Goal: Task Accomplishment & Management: Use online tool/utility

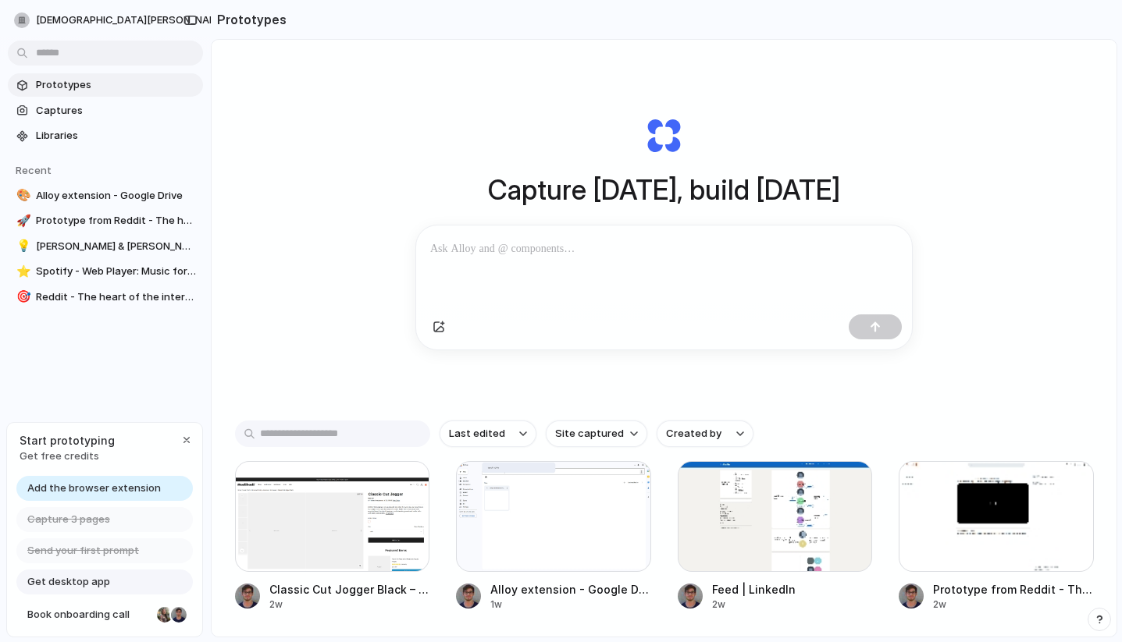
click at [406, 26] on section "Prototypes" at bounding box center [664, 19] width 906 height 39
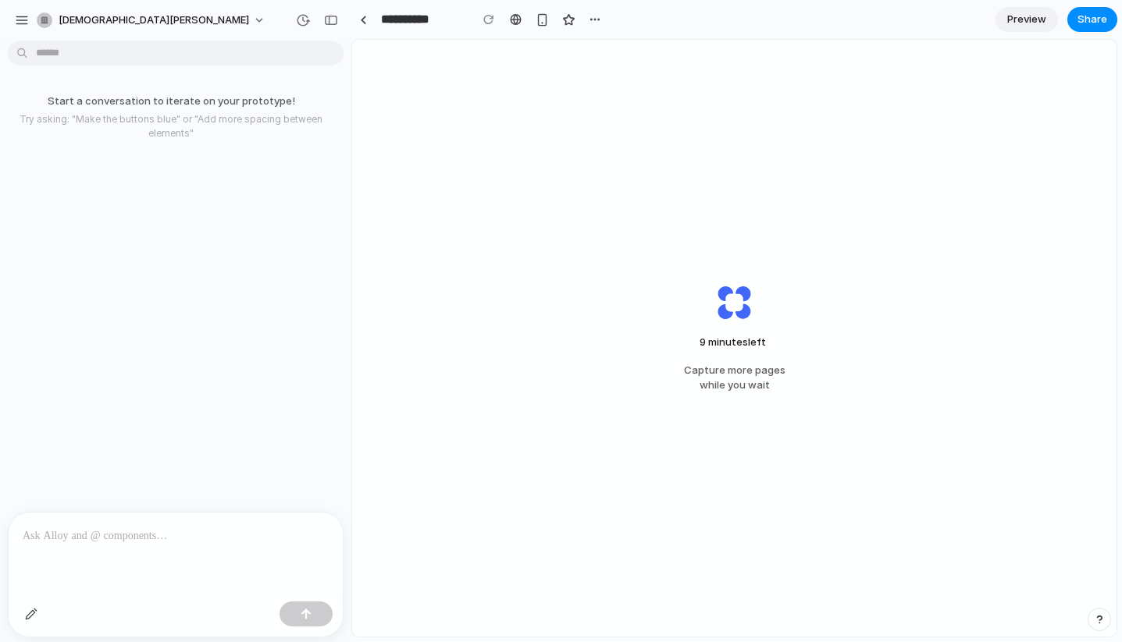
click at [438, 210] on div "9 minutes left Capture more pages while you wait" at bounding box center [734, 338] width 764 height 597
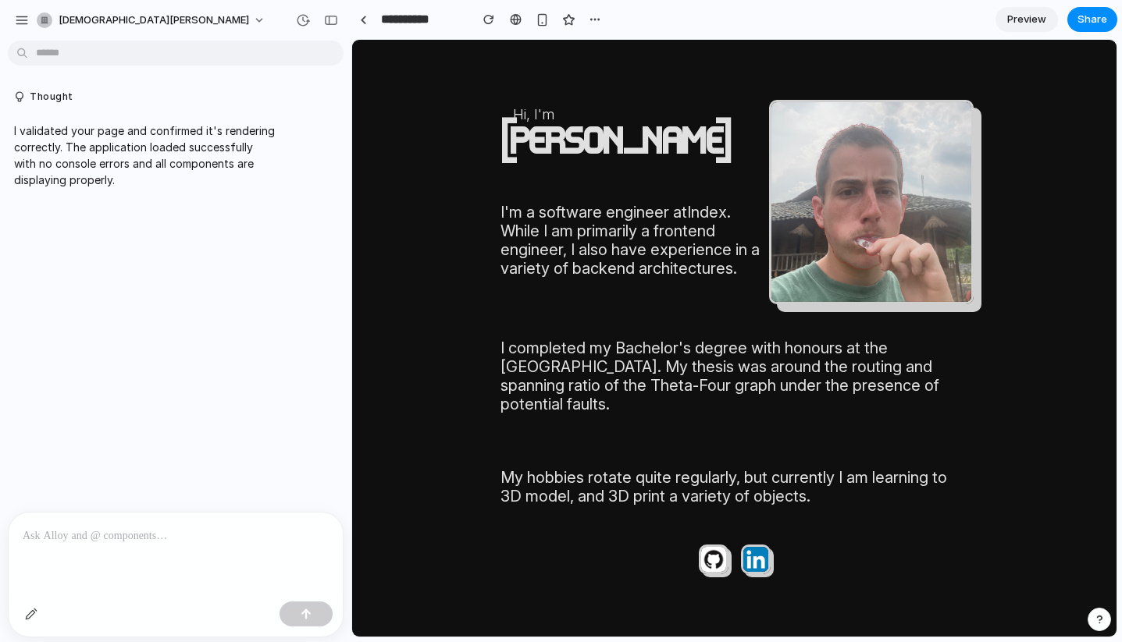
click at [183, 539] on p at bounding box center [176, 536] width 306 height 19
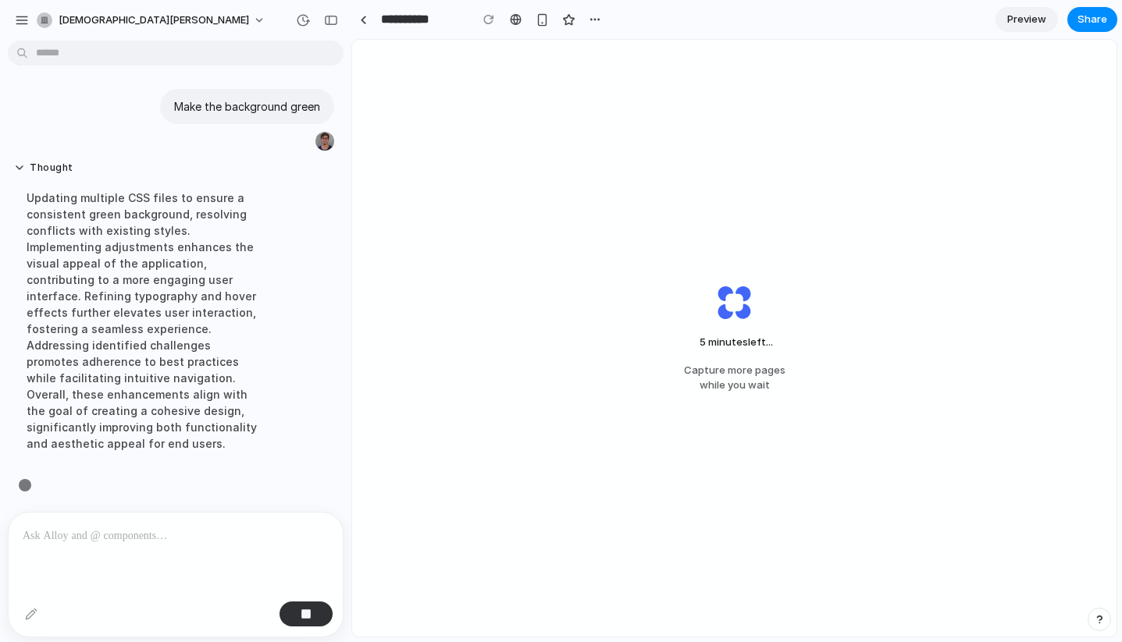
scroll to position [154, 0]
